Goal: Find specific page/section: Find specific page/section

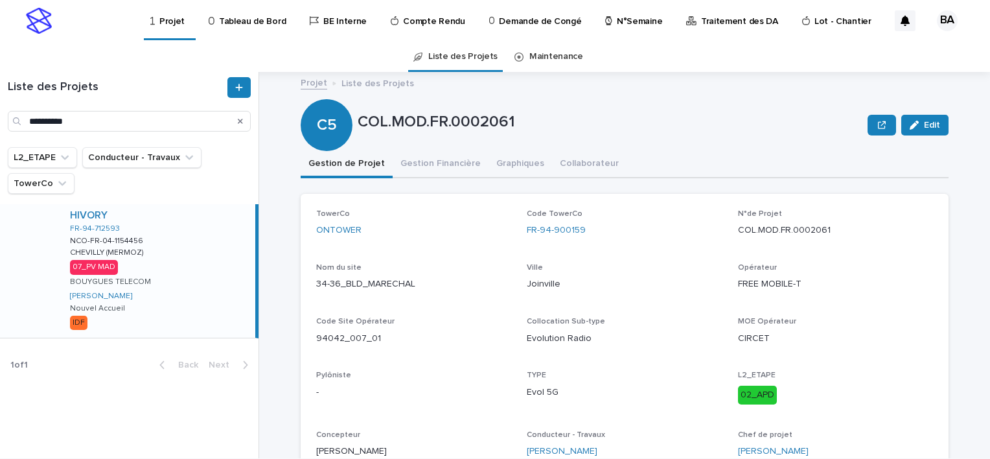
type input "**********"
click at [187, 277] on div "HIVORY FR-94-712593 NCO-FR-04-1154456 NCO-FR-04-1154456 CHEVILLY (MERMOZ) CHEVI…" at bounding box center [158, 270] width 196 height 133
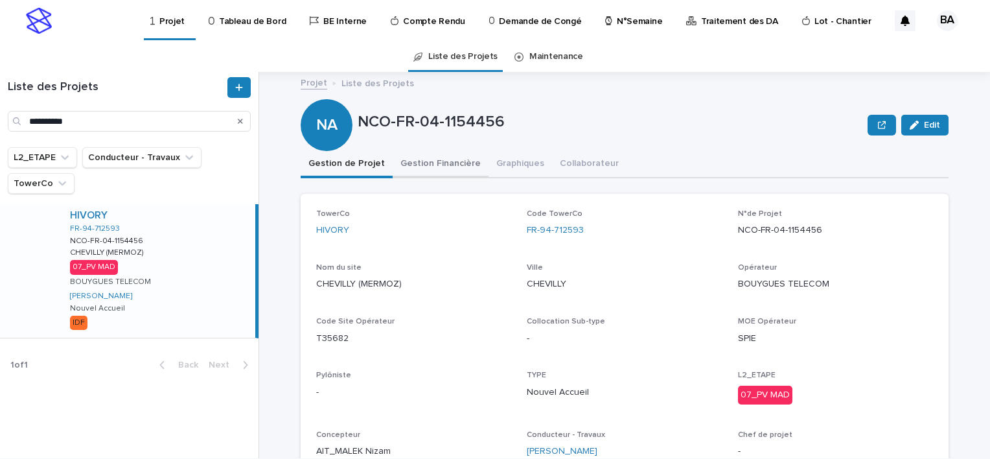
click at [409, 168] on button "Gestion Financière" at bounding box center [440, 164] width 96 height 27
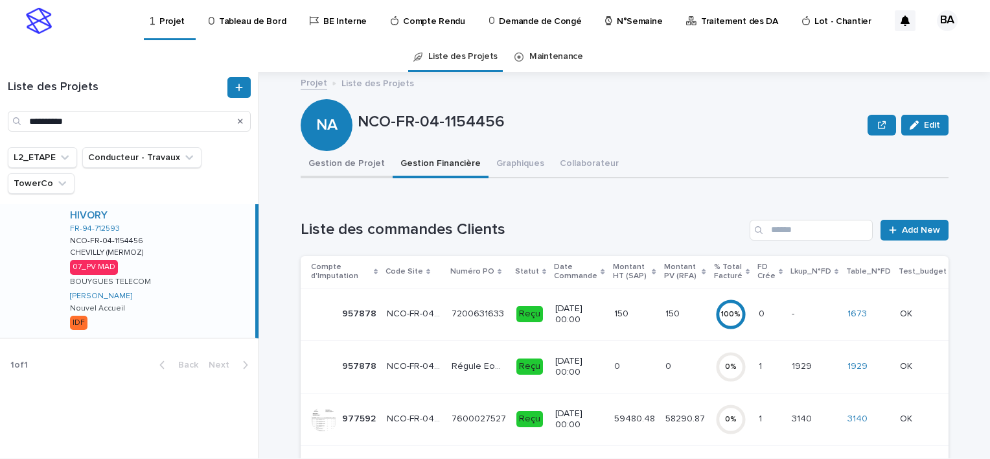
click at [356, 168] on button "Gestion de Projet" at bounding box center [347, 164] width 92 height 27
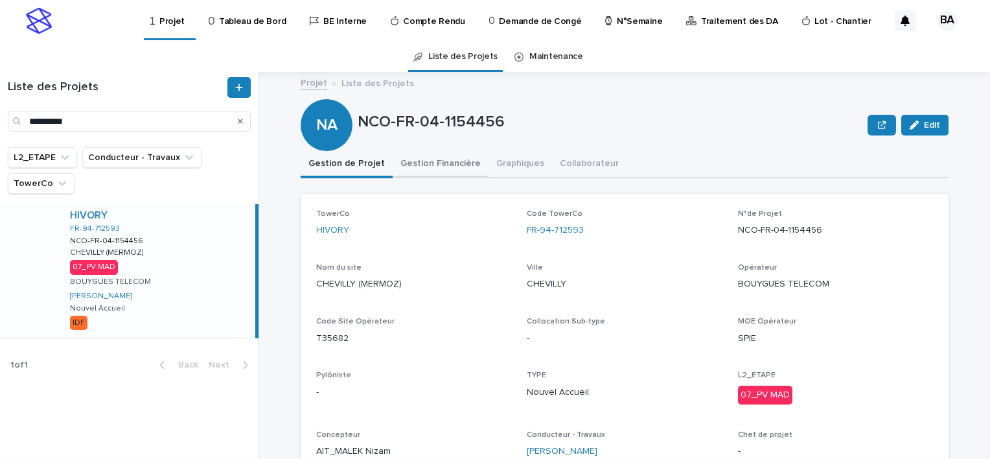
click at [444, 168] on button "Gestion Financière" at bounding box center [440, 164] width 96 height 27
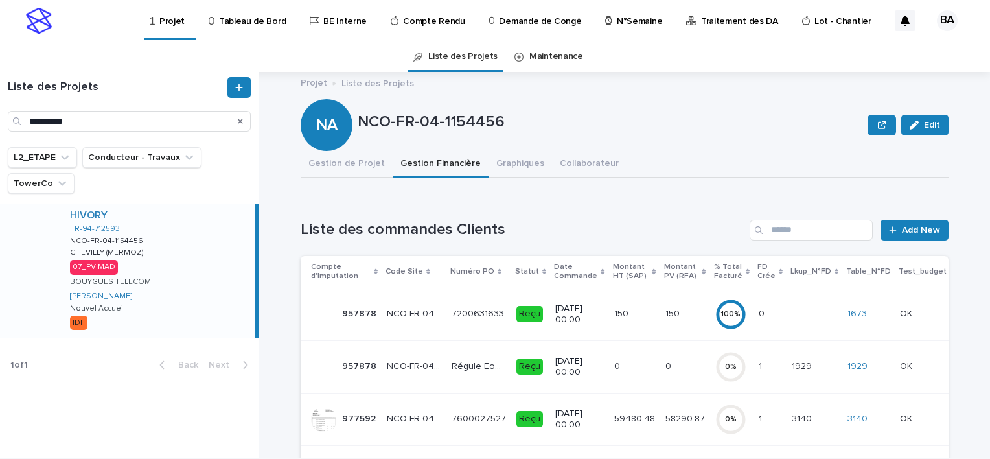
scroll to position [65, 0]
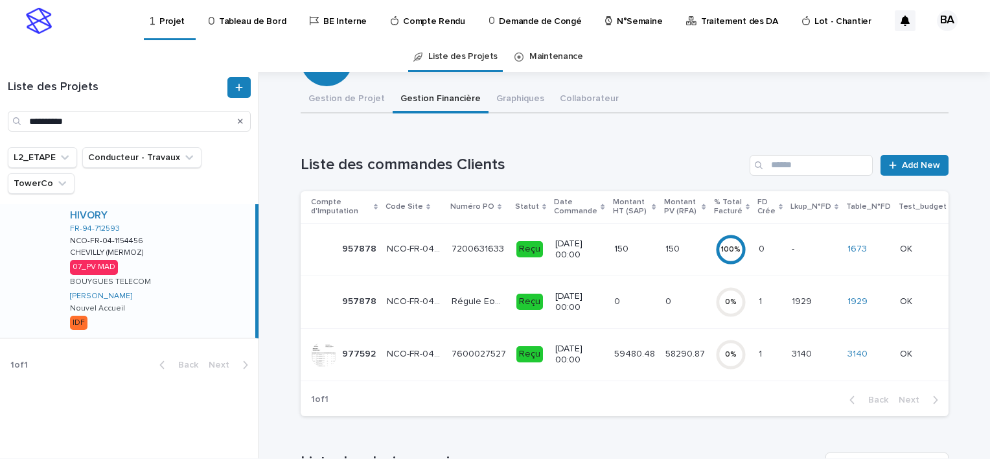
click at [621, 365] on td "59480.48 59480.48" at bounding box center [634, 354] width 51 height 52
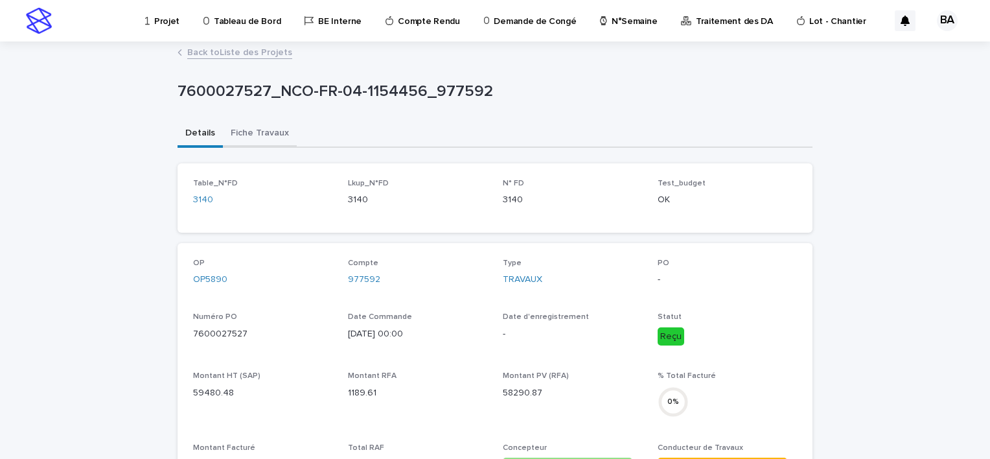
click at [259, 135] on button "Fiche Travaux" at bounding box center [260, 133] width 74 height 27
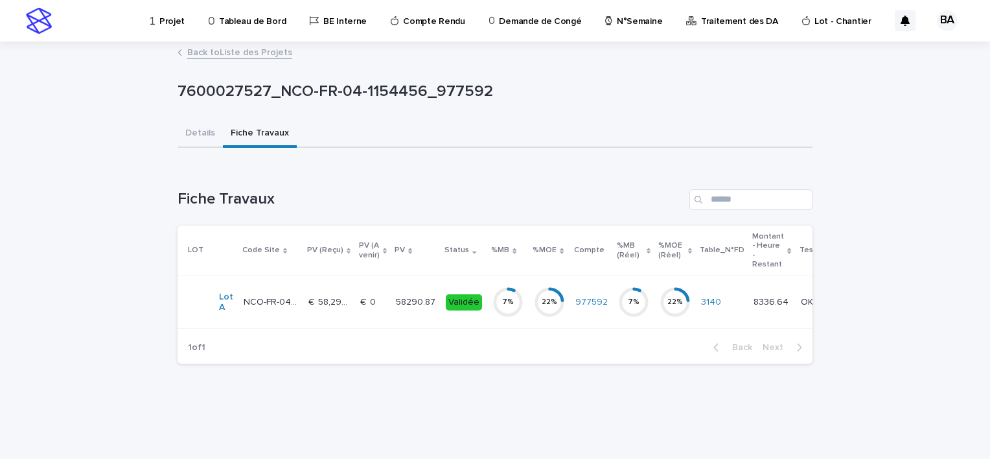
click at [413, 286] on td "58290.87 58290.87" at bounding box center [416, 302] width 50 height 52
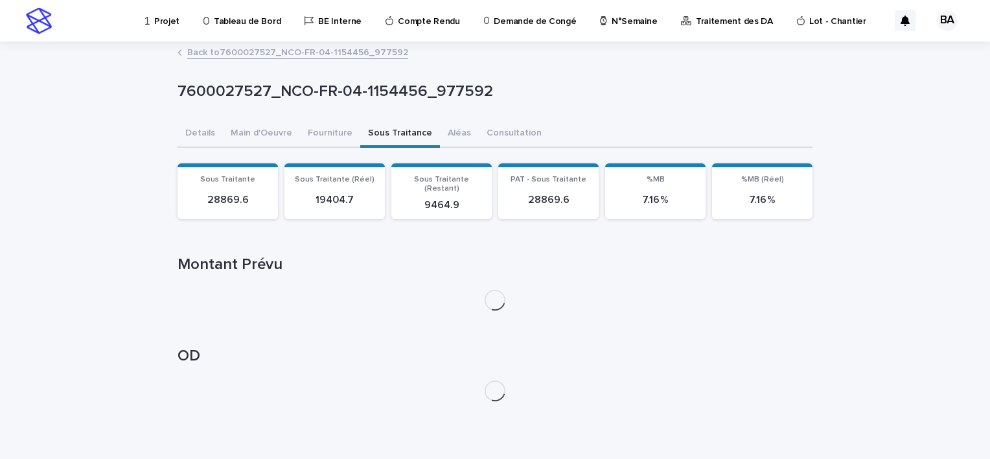
click at [361, 139] on button "Sous Traitance" at bounding box center [400, 133] width 80 height 27
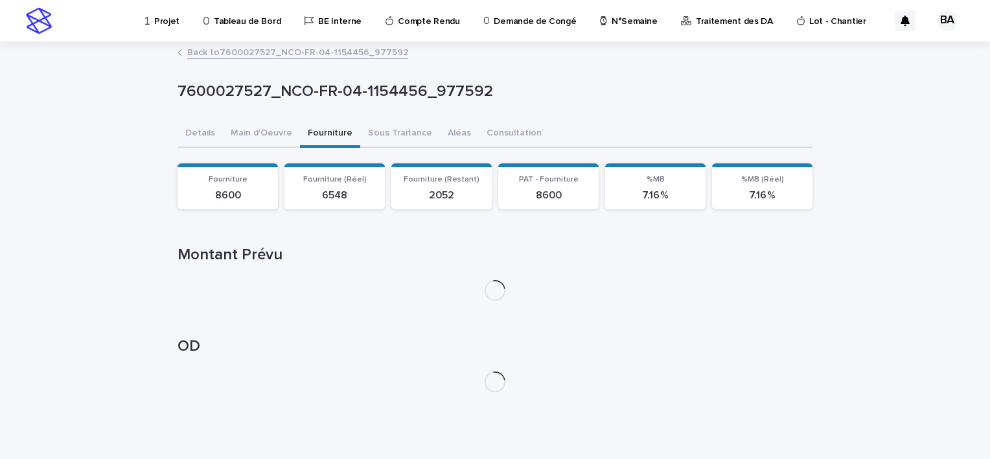
click at [324, 135] on button "Fourniture" at bounding box center [330, 133] width 60 height 27
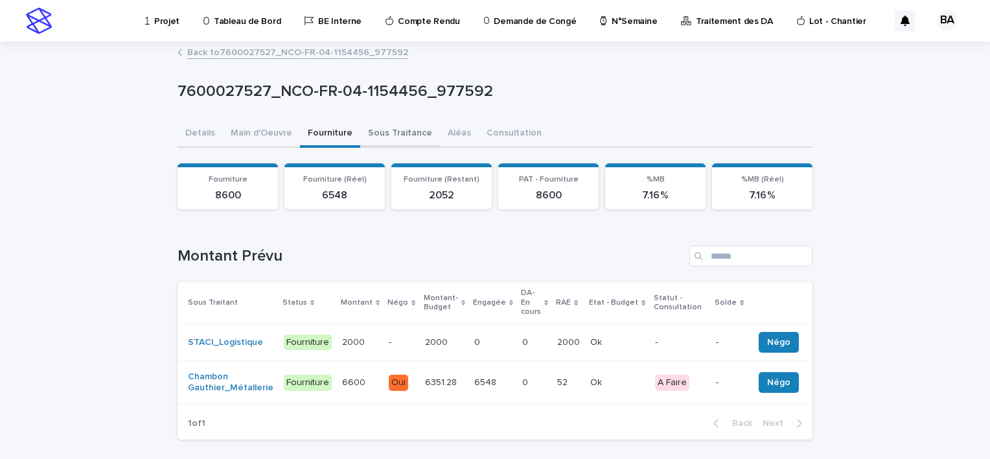
click at [372, 136] on button "Sous Traitance" at bounding box center [400, 133] width 80 height 27
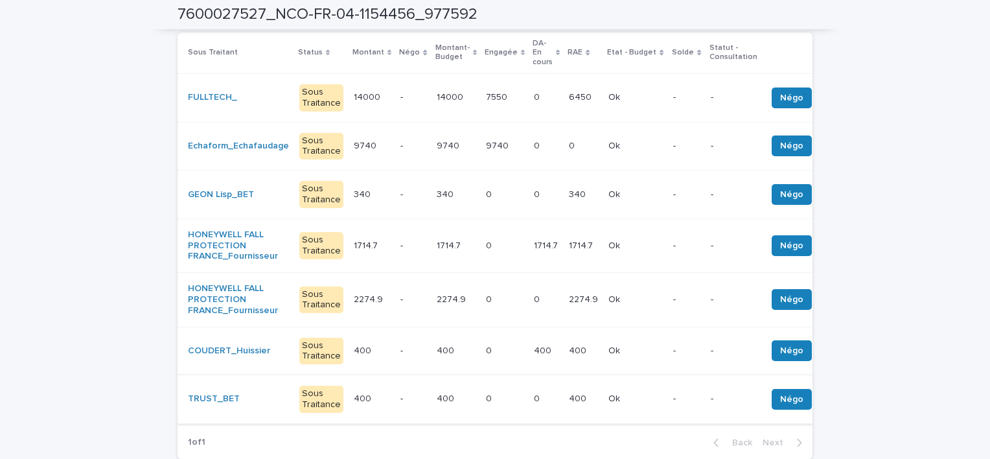
scroll to position [194, 0]
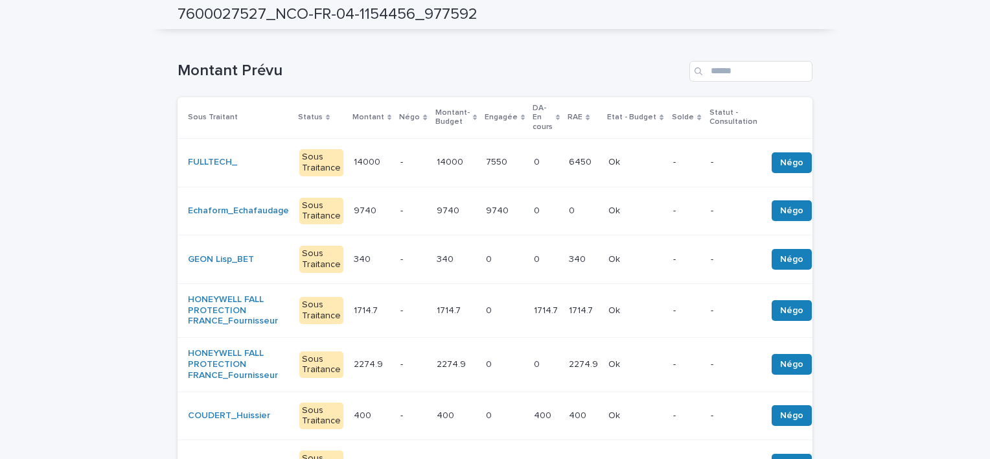
click at [285, 216] on td "Echaform_Echafaudage" at bounding box center [235, 211] width 117 height 49
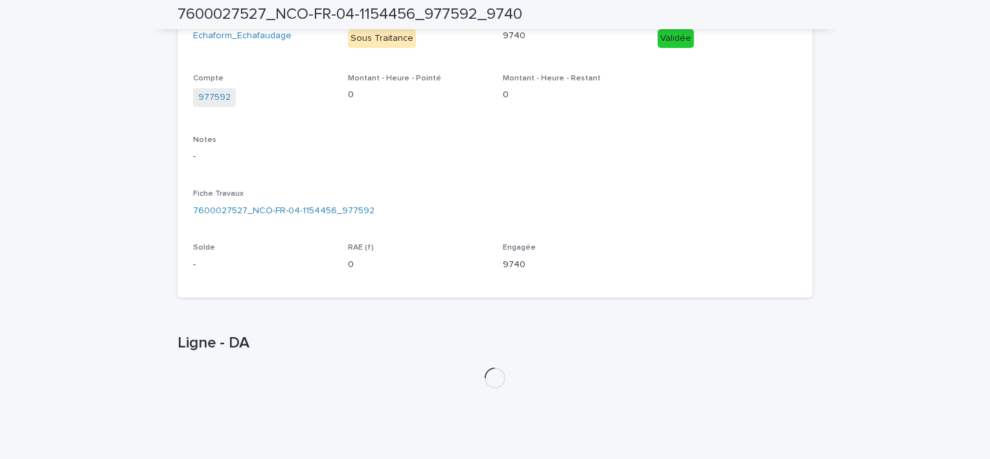
scroll to position [286, 0]
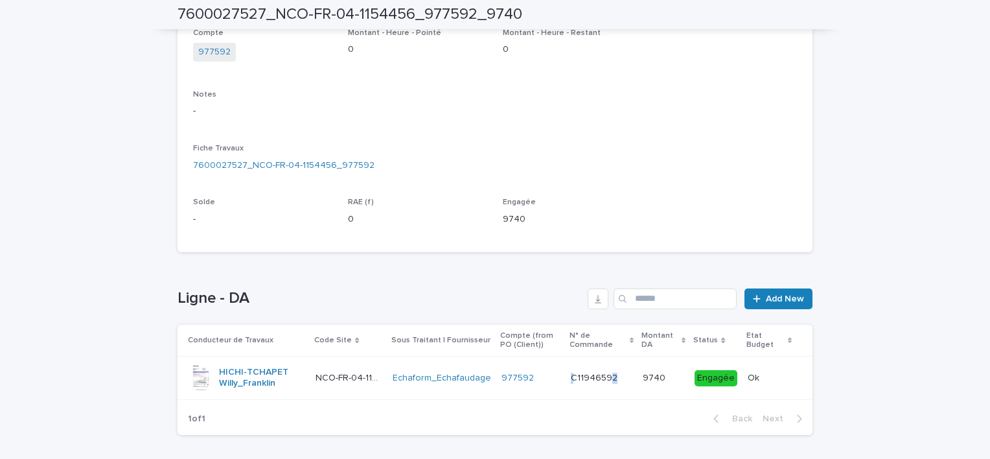
click at [608, 382] on div "C11946592 C11946592" at bounding box center [602, 377] width 62 height 21
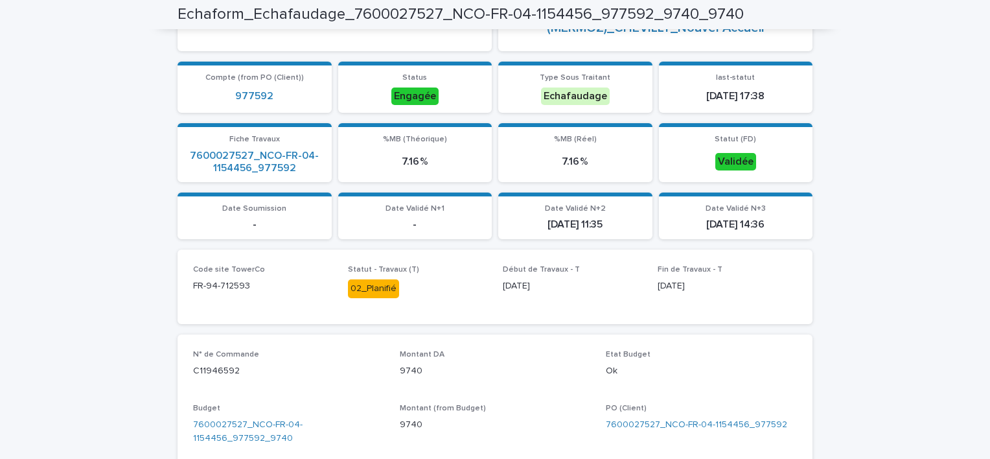
scroll to position [259, 0]
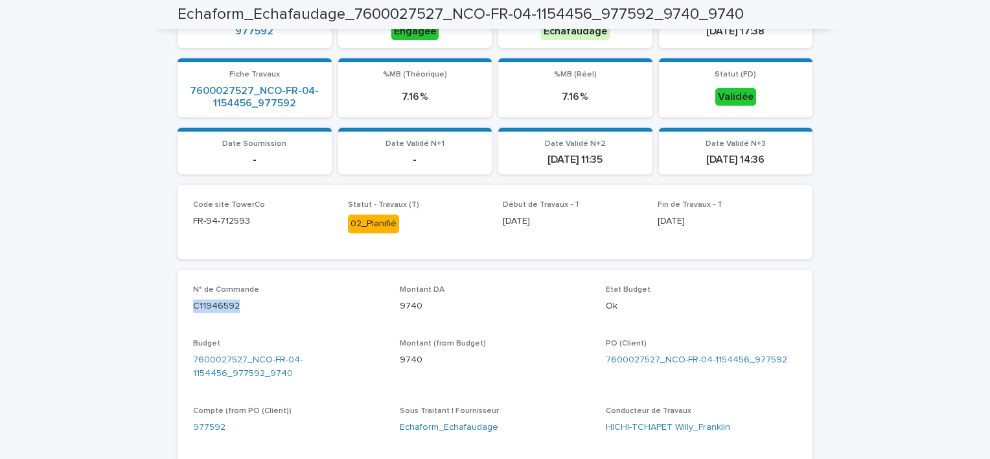
drag, startPoint x: 186, startPoint y: 301, endPoint x: 250, endPoint y: 310, distance: 64.8
click at [250, 310] on div "N° de Commande C11946592 Montant DA 9740 Etat Budget Ok Budget 7600027527_NCO-F…" at bounding box center [494, 391] width 635 height 245
click at [309, 321] on div "N° de Commande C11946592" at bounding box center [288, 304] width 191 height 38
drag, startPoint x: 233, startPoint y: 303, endPoint x: 187, endPoint y: 306, distance: 46.7
click at [187, 306] on div "N° de Commande C11946592 Montant DA 9740 Etat Budget Ok Budget 7600027527_NCO-F…" at bounding box center [494, 391] width 635 height 245
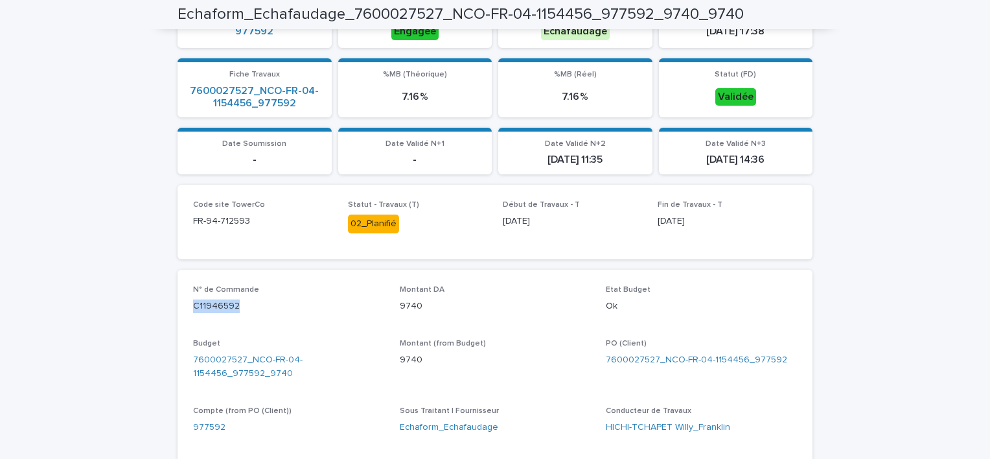
copy p "C11946592"
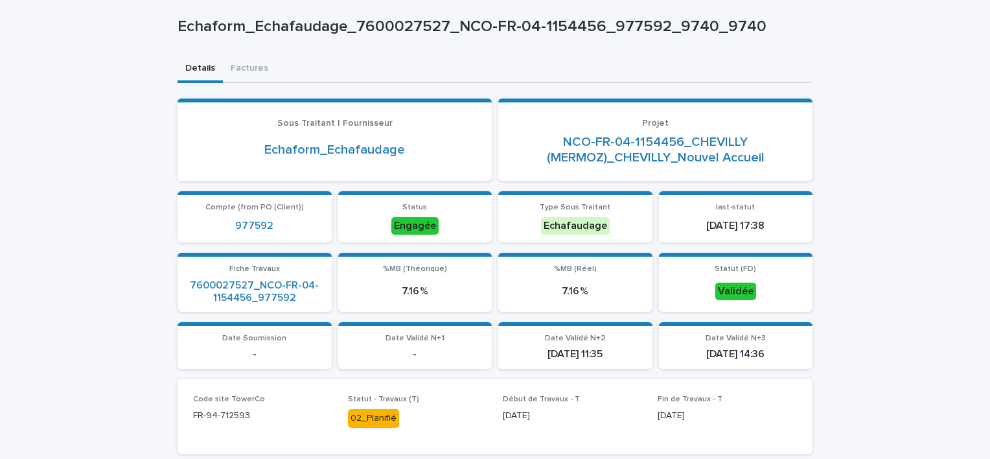
scroll to position [0, 0]
